Goal: Information Seeking & Learning: Learn about a topic

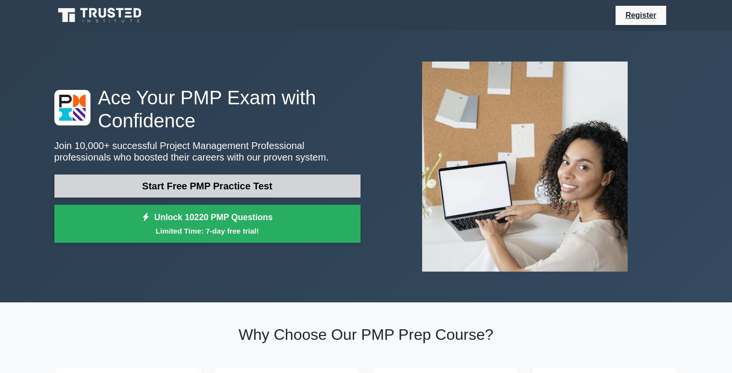
click at [246, 189] on link "Start Free PMP Practice Test" at bounding box center [207, 186] width 306 height 23
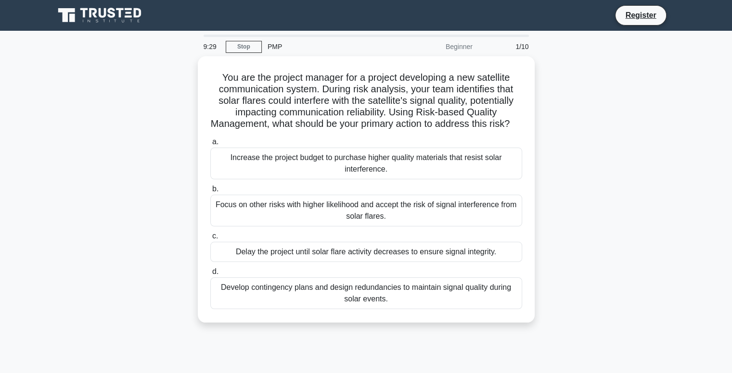
click at [628, 245] on div "You are the project manager for a project developing a new satellite communicat…" at bounding box center [366, 195] width 635 height 278
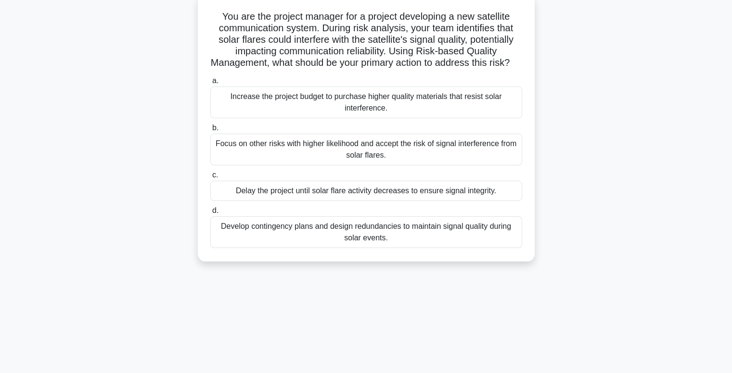
scroll to position [38, 0]
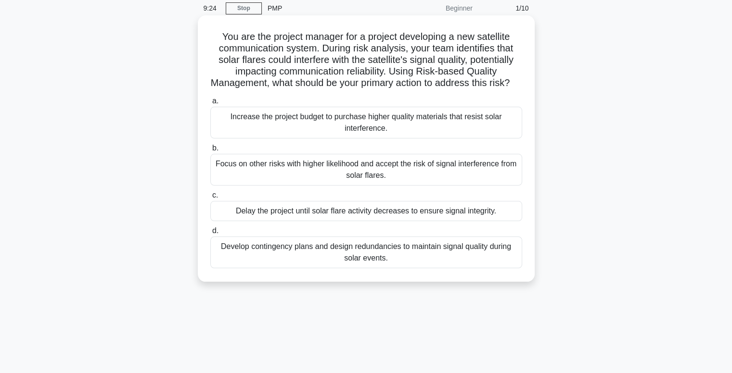
click at [447, 139] on div "Increase the project budget to purchase higher quality materials that resist so…" at bounding box center [366, 123] width 312 height 32
click at [210, 104] on input "a. Increase the project budget to purchase higher quality materials that resist…" at bounding box center [210, 101] width 0 height 6
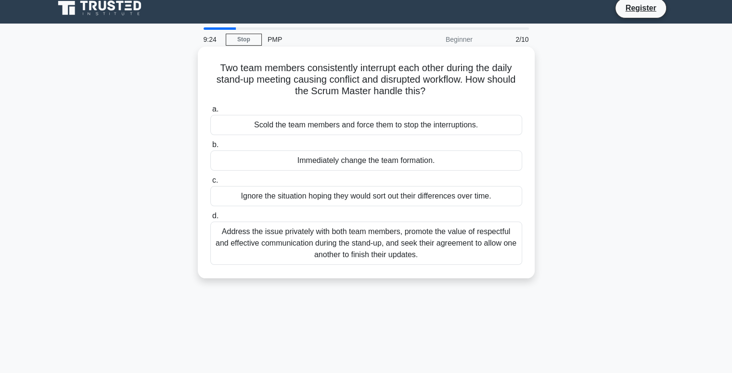
scroll to position [0, 0]
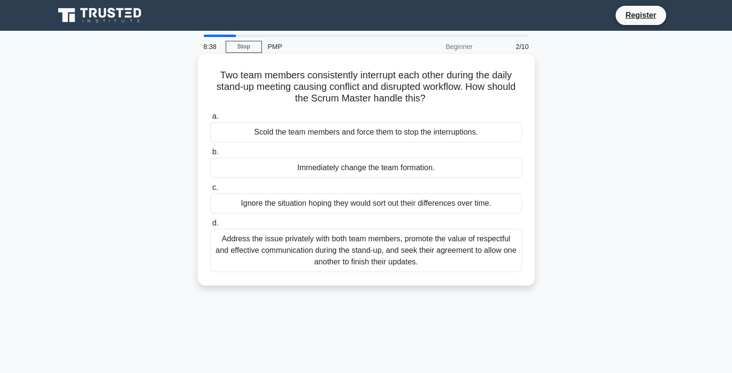
click at [322, 254] on div "Address the issue privately with both team members, promote the value of respec…" at bounding box center [366, 250] width 312 height 43
click at [210, 227] on input "d. Address the issue privately with both team members, promote the value of res…" at bounding box center [210, 223] width 0 height 6
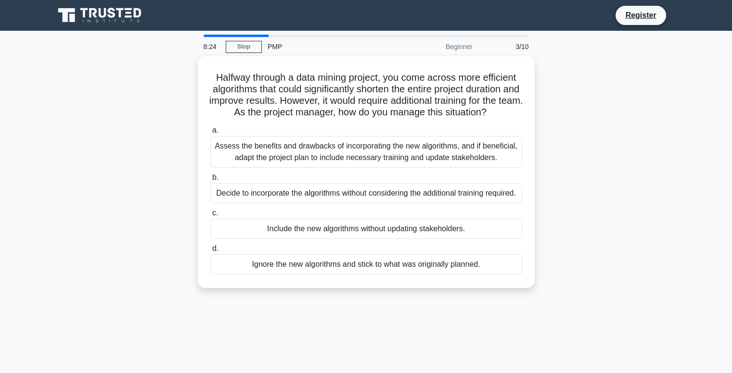
click at [322, 239] on div "Include the new algorithms without updating stakeholders." at bounding box center [366, 229] width 312 height 20
click at [210, 217] on input "c. Include the new algorithms without updating stakeholders." at bounding box center [210, 213] width 0 height 6
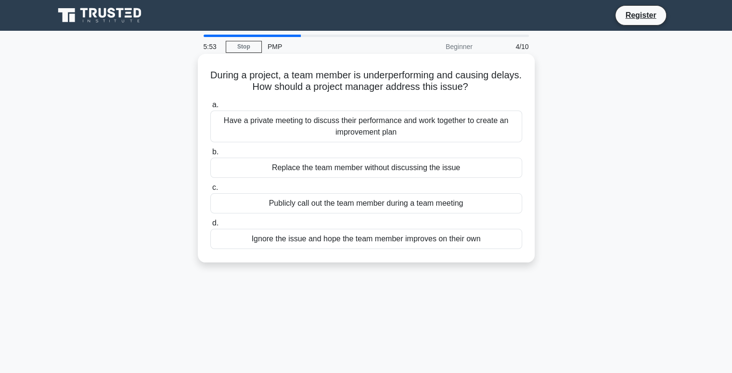
click at [360, 168] on div "Replace the team member without discussing the issue" at bounding box center [366, 168] width 312 height 20
click at [210, 155] on input "b. Replace the team member without discussing the issue" at bounding box center [210, 152] width 0 height 6
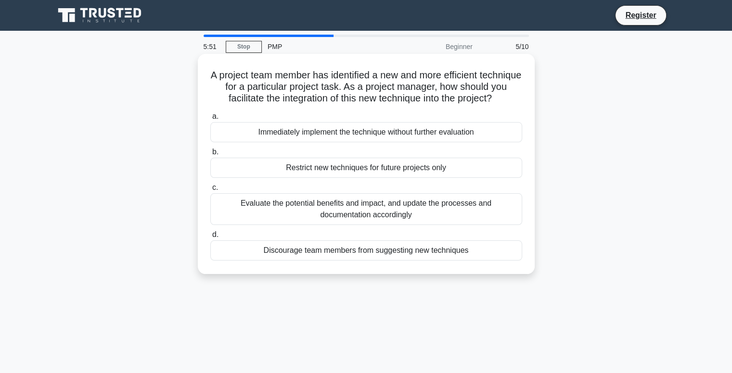
click at [356, 178] on div "Restrict new techniques for future projects only" at bounding box center [366, 168] width 312 height 20
click at [210, 155] on input "b. Restrict new techniques for future projects only" at bounding box center [210, 152] width 0 height 6
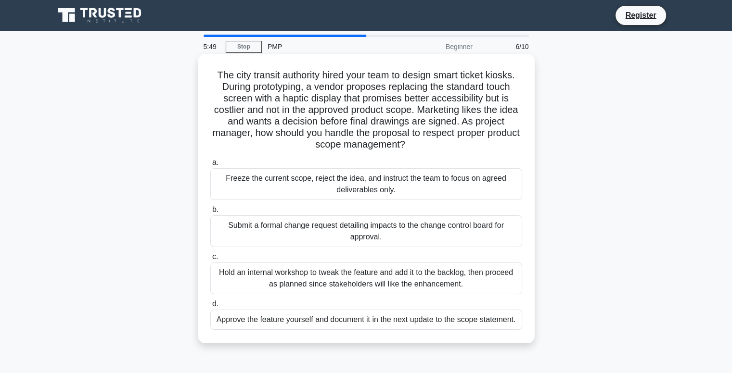
click at [347, 229] on div "Submit a formal change request detailing impacts to the change control board fo…" at bounding box center [366, 232] width 312 height 32
click at [210, 213] on input "b. Submit a formal change request detailing impacts to the change control board…" at bounding box center [210, 210] width 0 height 6
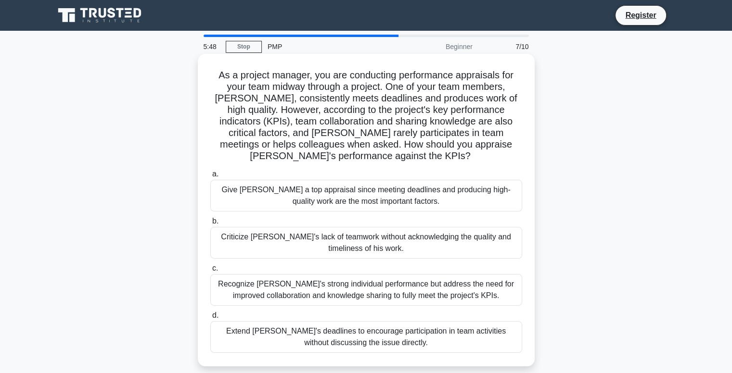
click at [340, 246] on div "Criticize [PERSON_NAME]'s lack of teamwork without acknowledging the quality an…" at bounding box center [366, 243] width 312 height 32
click at [210, 225] on input "b. Criticize [PERSON_NAME]'s lack of teamwork without acknowledging the quality…" at bounding box center [210, 221] width 0 height 6
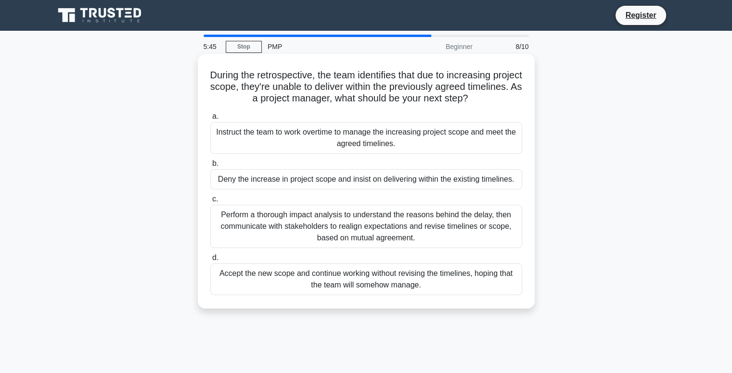
click at [366, 182] on div "Deny the increase in project scope and insist on delivering within the existing…" at bounding box center [366, 179] width 312 height 20
click at [210, 167] on input "b. Deny the increase in project scope and insist on delivering within the exist…" at bounding box center [210, 164] width 0 height 6
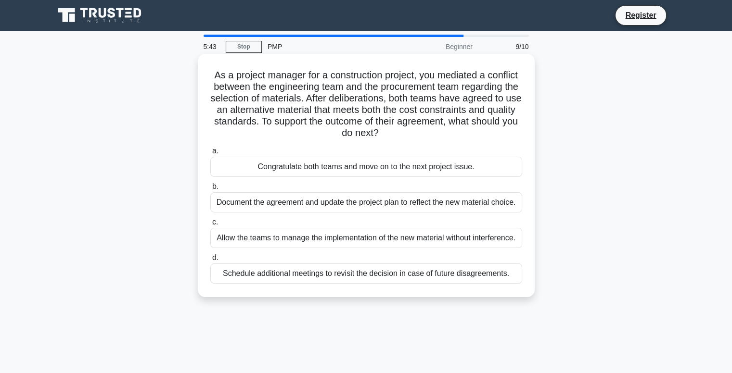
click at [344, 171] on div "Congratulate both teams and move on to the next project issue." at bounding box center [366, 167] width 312 height 20
click at [210, 154] on input "a. Congratulate both teams and move on to the next project issue." at bounding box center [210, 151] width 0 height 6
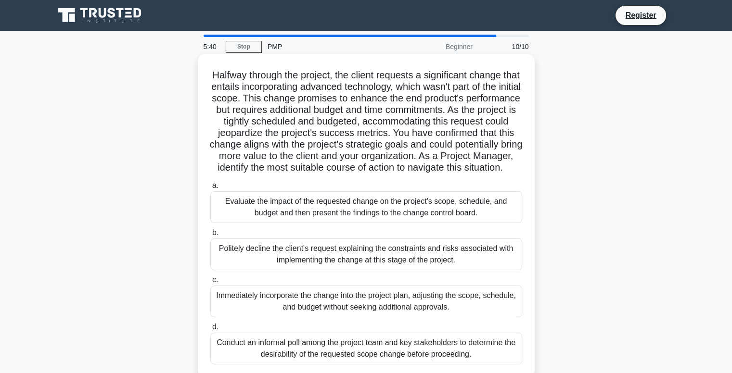
click at [330, 262] on div "Politely decline the client's request explaining the constraints and risks asso…" at bounding box center [366, 255] width 312 height 32
click at [210, 236] on input "b. Politely decline the client's request explaining the constraints and risks a…" at bounding box center [210, 233] width 0 height 6
